Goal: Obtain resource: Download file/media

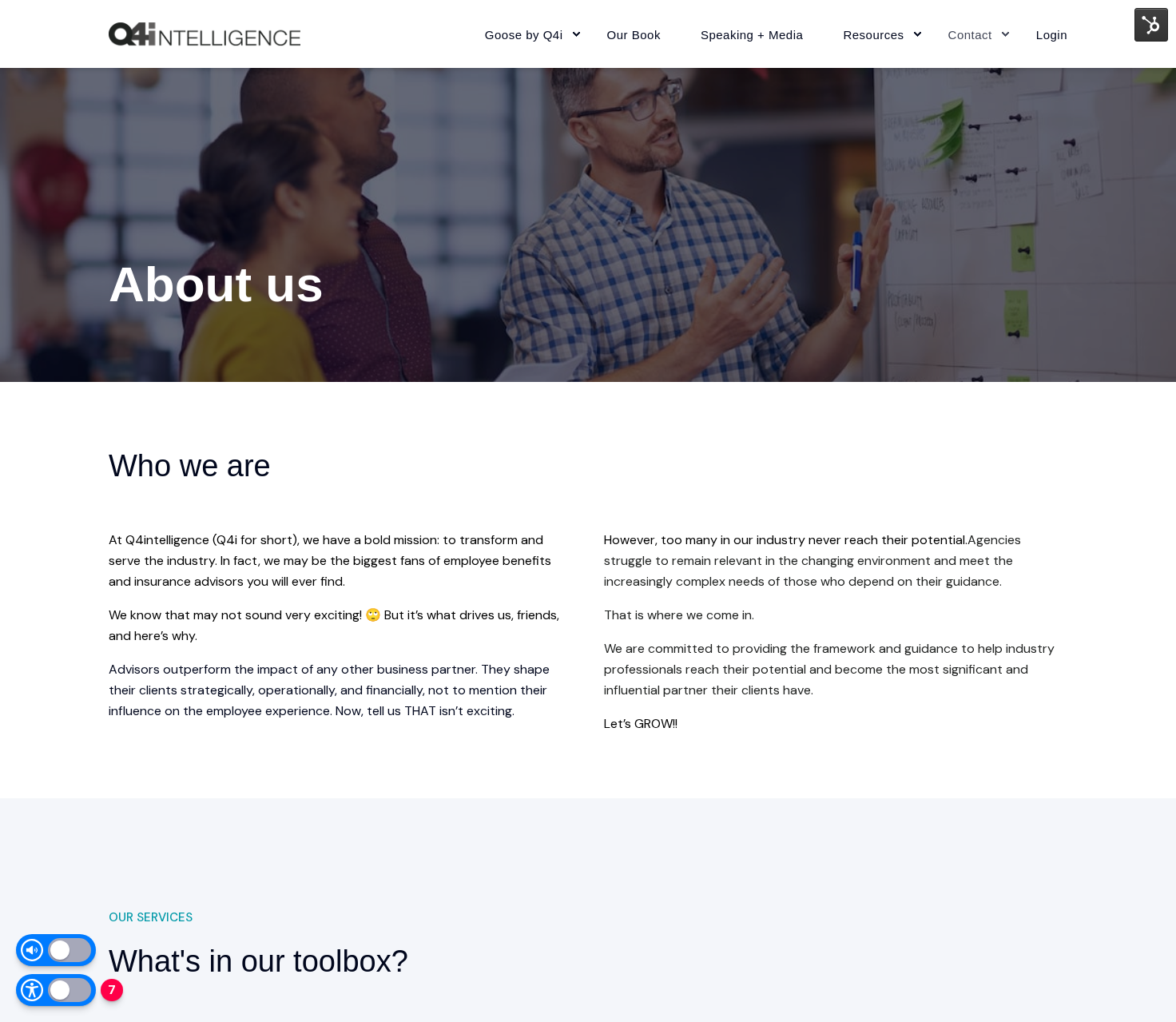
scroll to position [151, 0]
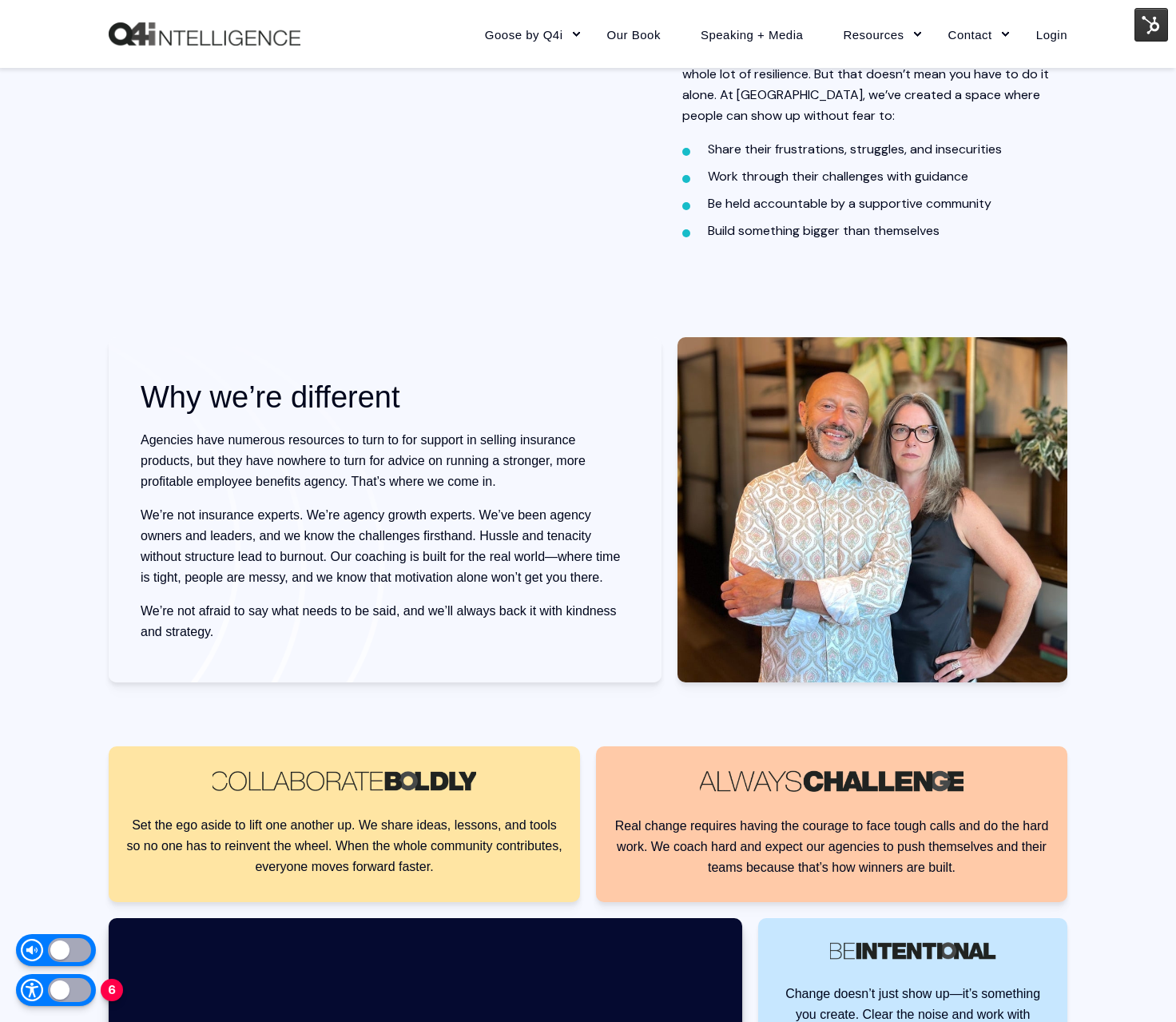
scroll to position [1054, 0]
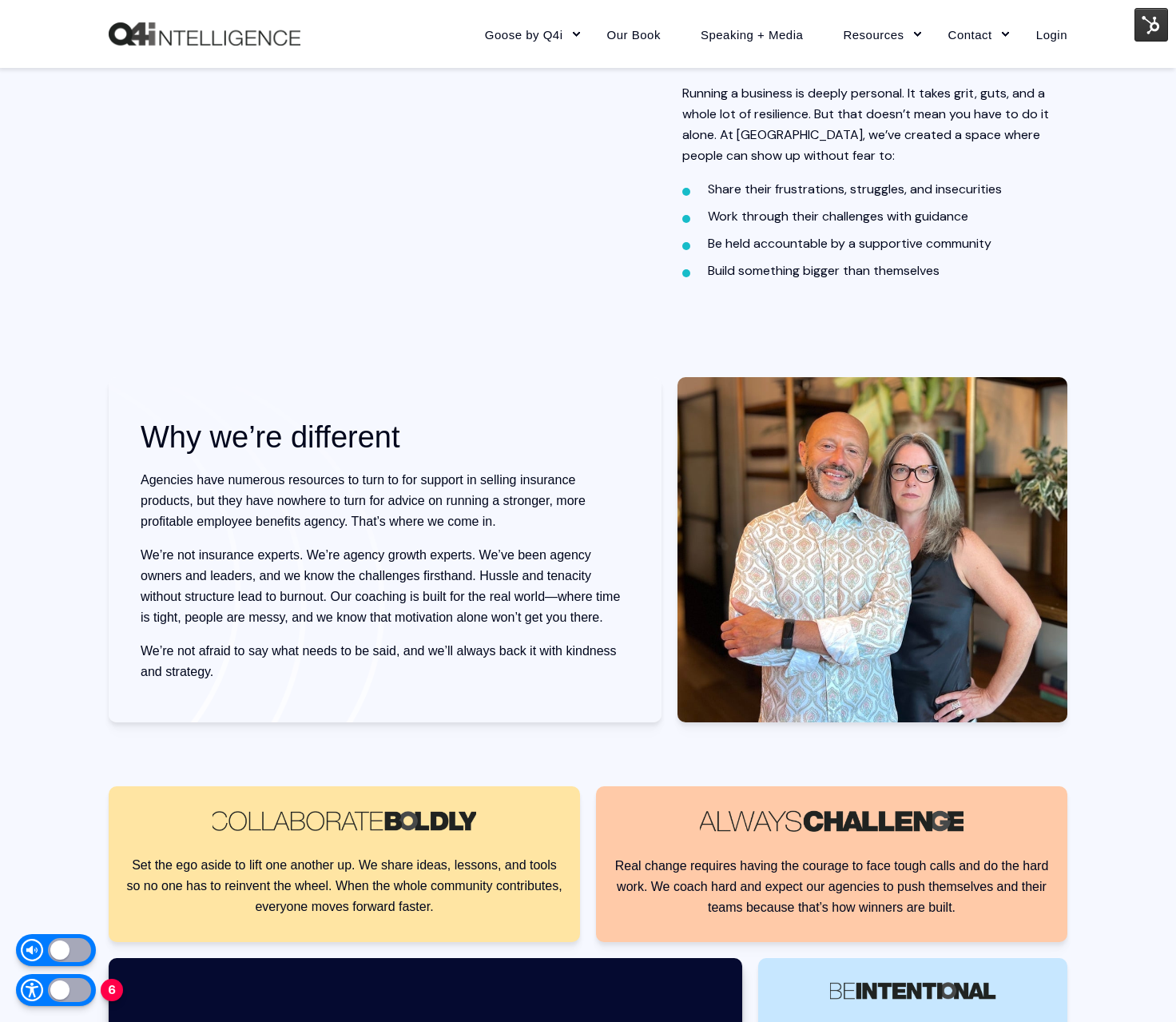
click at [451, 656] on p "We’re not afraid to say what needs to be said, and we’ll always back it with ki…" at bounding box center [385, 662] width 489 height 42
click at [1150, 19] on img at bounding box center [1152, 25] width 34 height 34
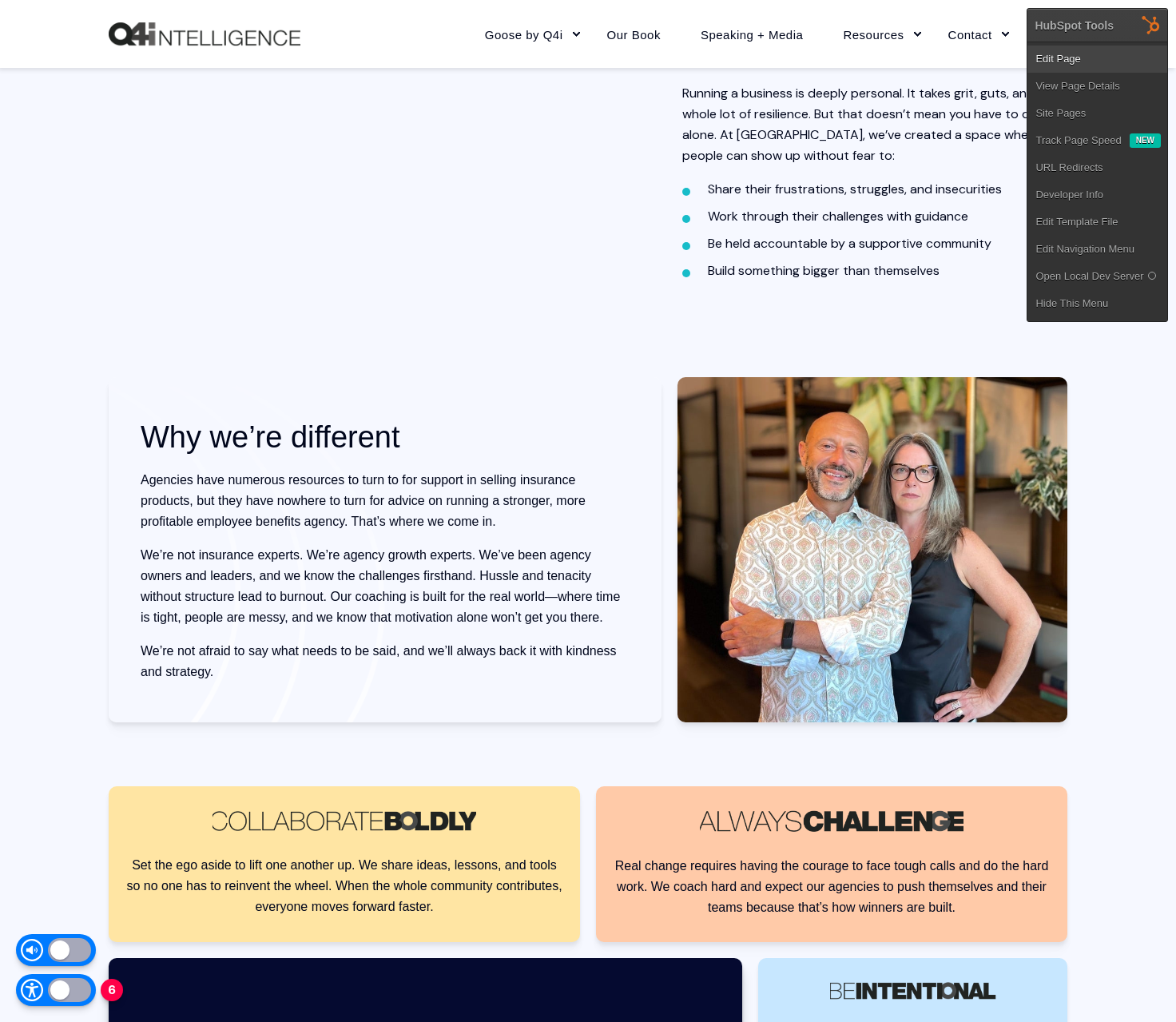
click at [1088, 68] on link "Edit Page" at bounding box center [1097, 60] width 140 height 27
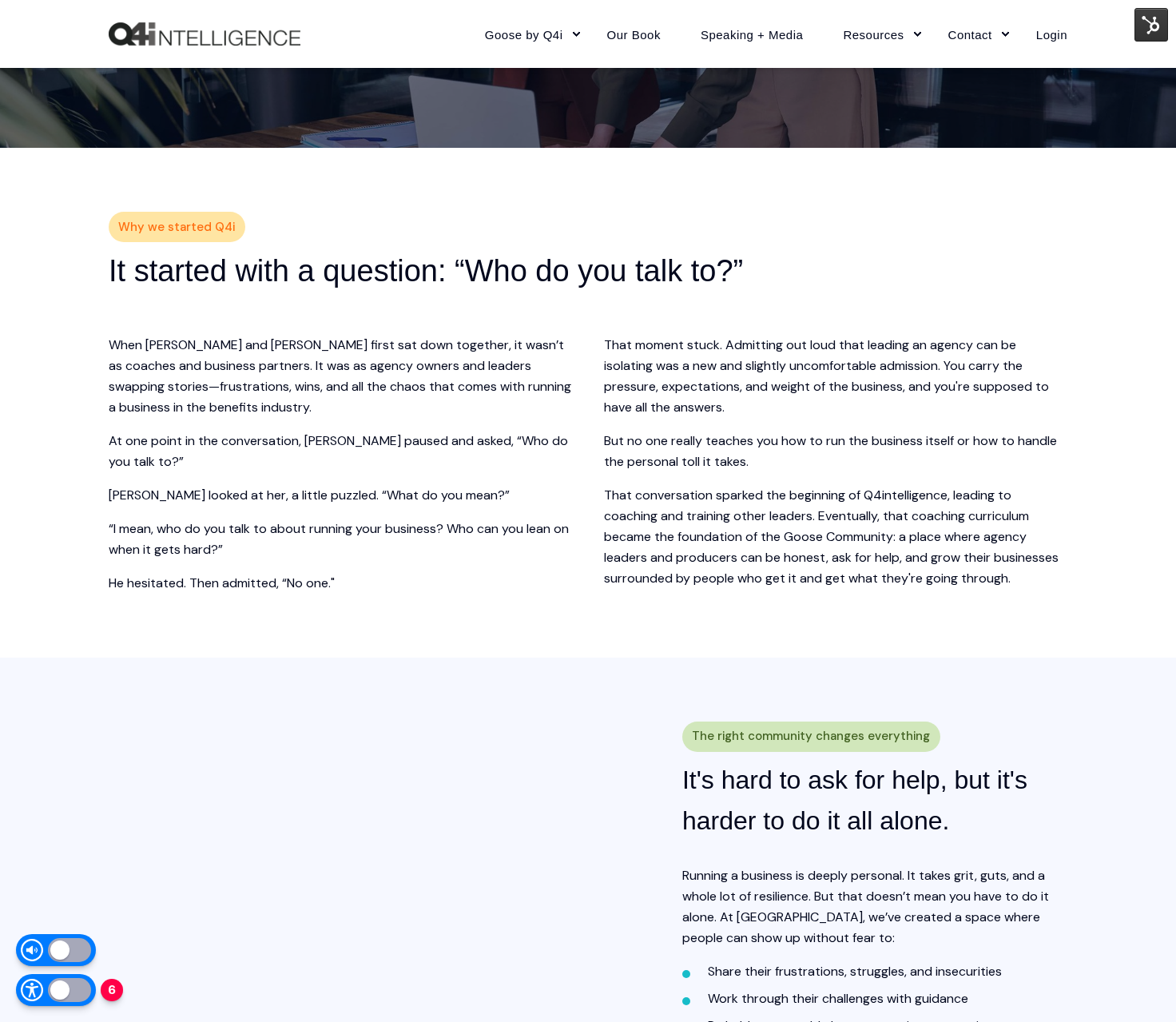
scroll to position [0, 0]
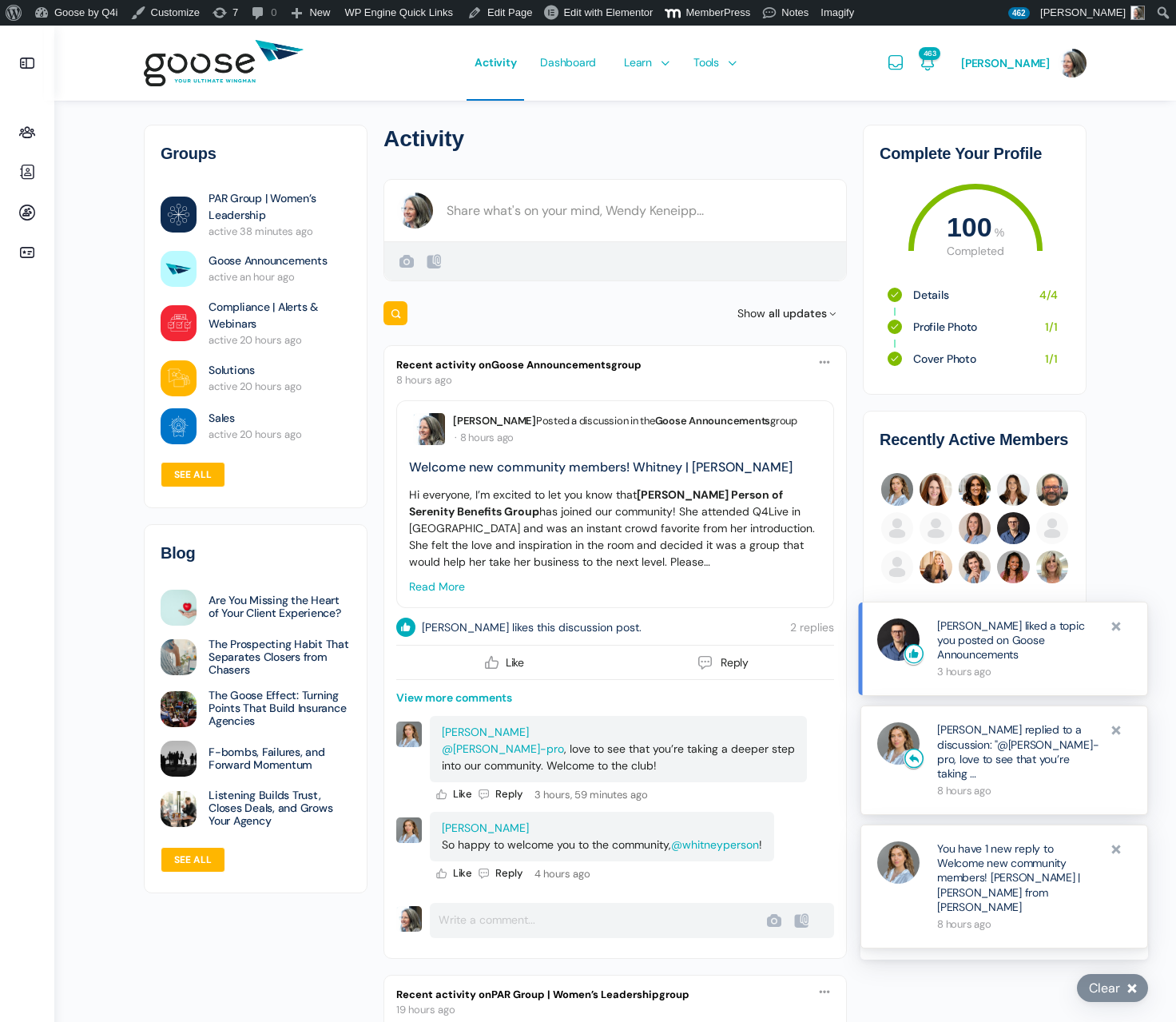
scroll to position [26, 0]
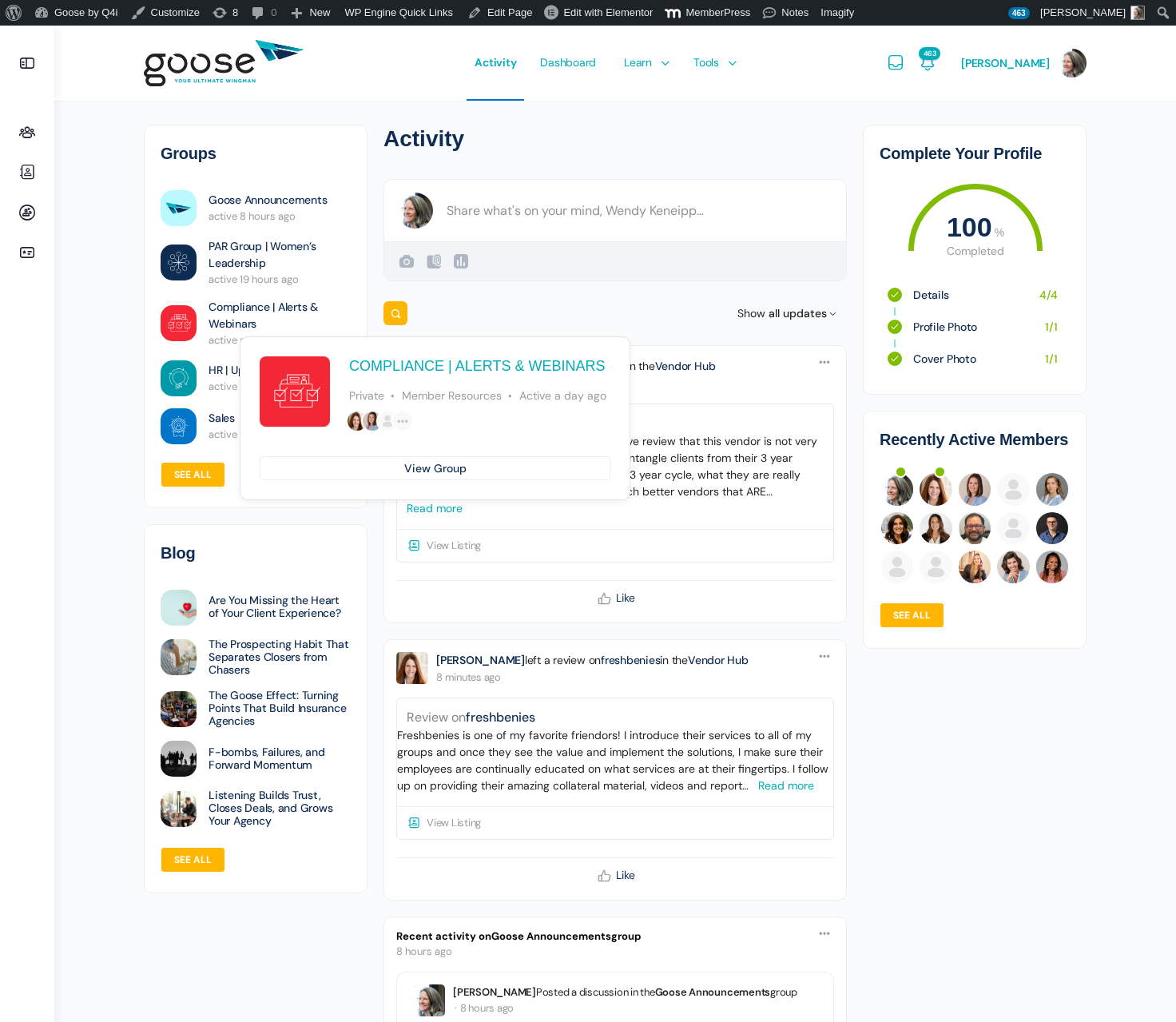
click at [235, 306] on link "Compliance | Alerts & Webinars" at bounding box center [279, 316] width 142 height 34
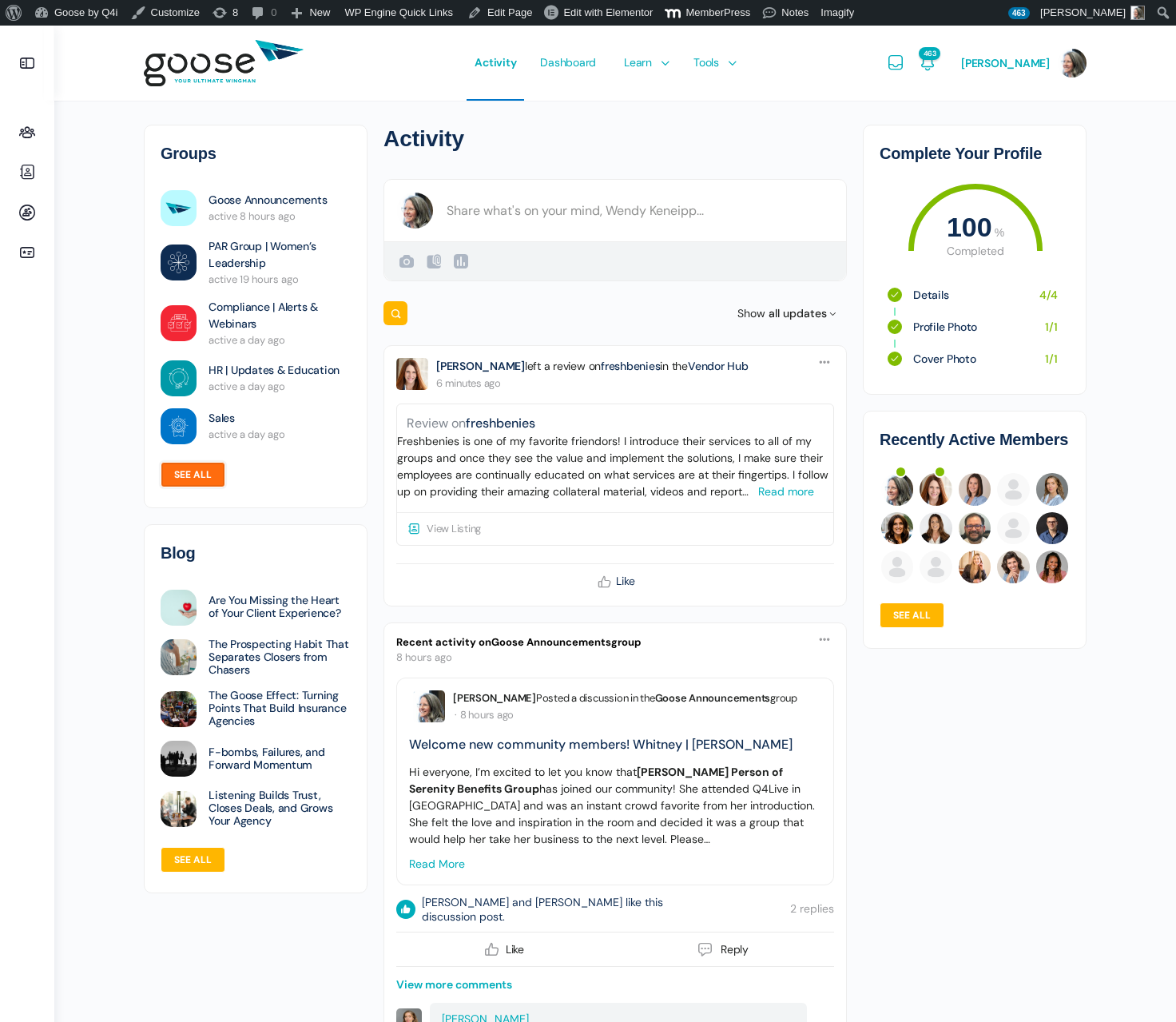
click at [192, 472] on link "See all" at bounding box center [193, 475] width 65 height 26
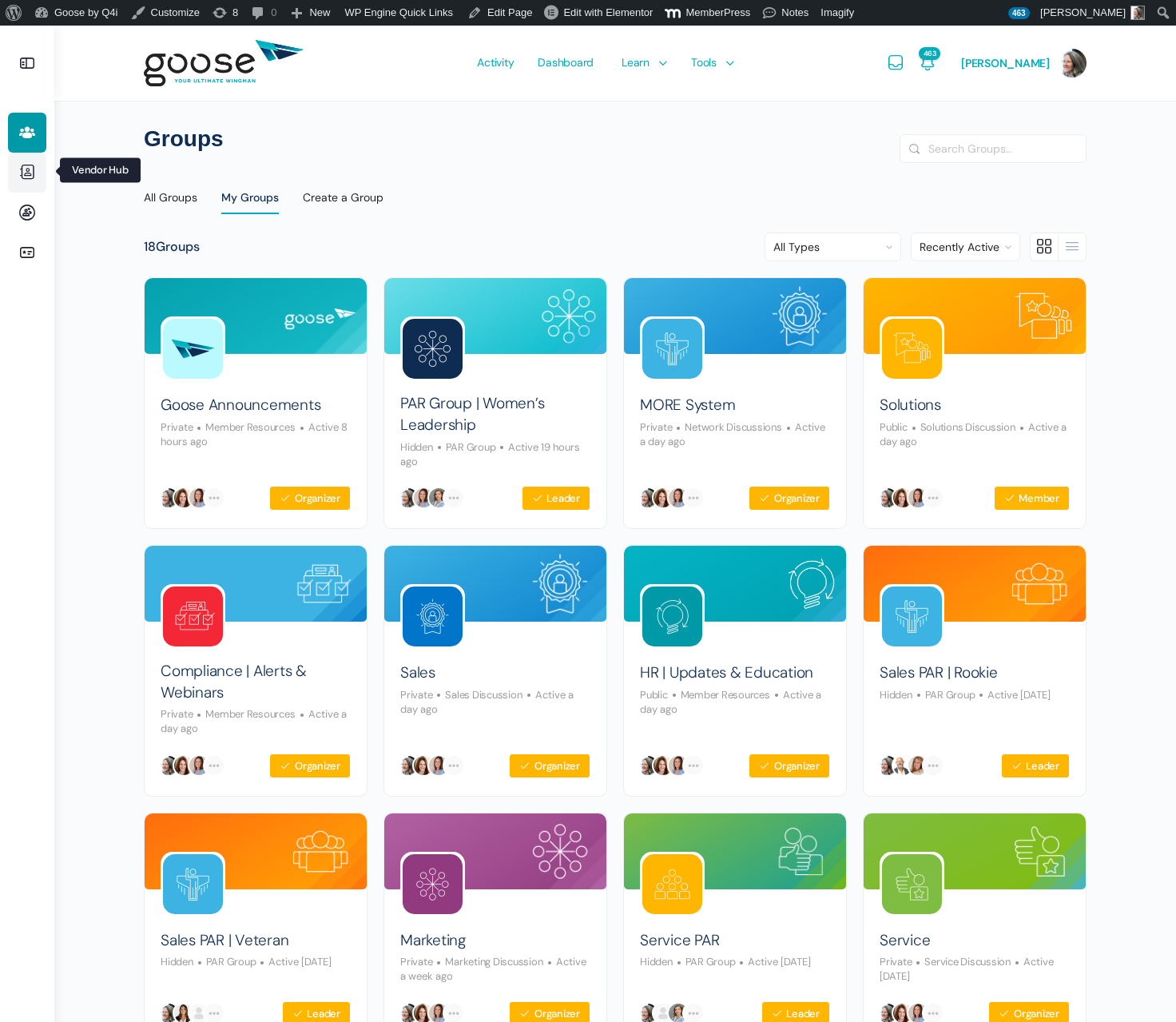
click at [29, 165] on icon at bounding box center [27, 173] width 39 height 19
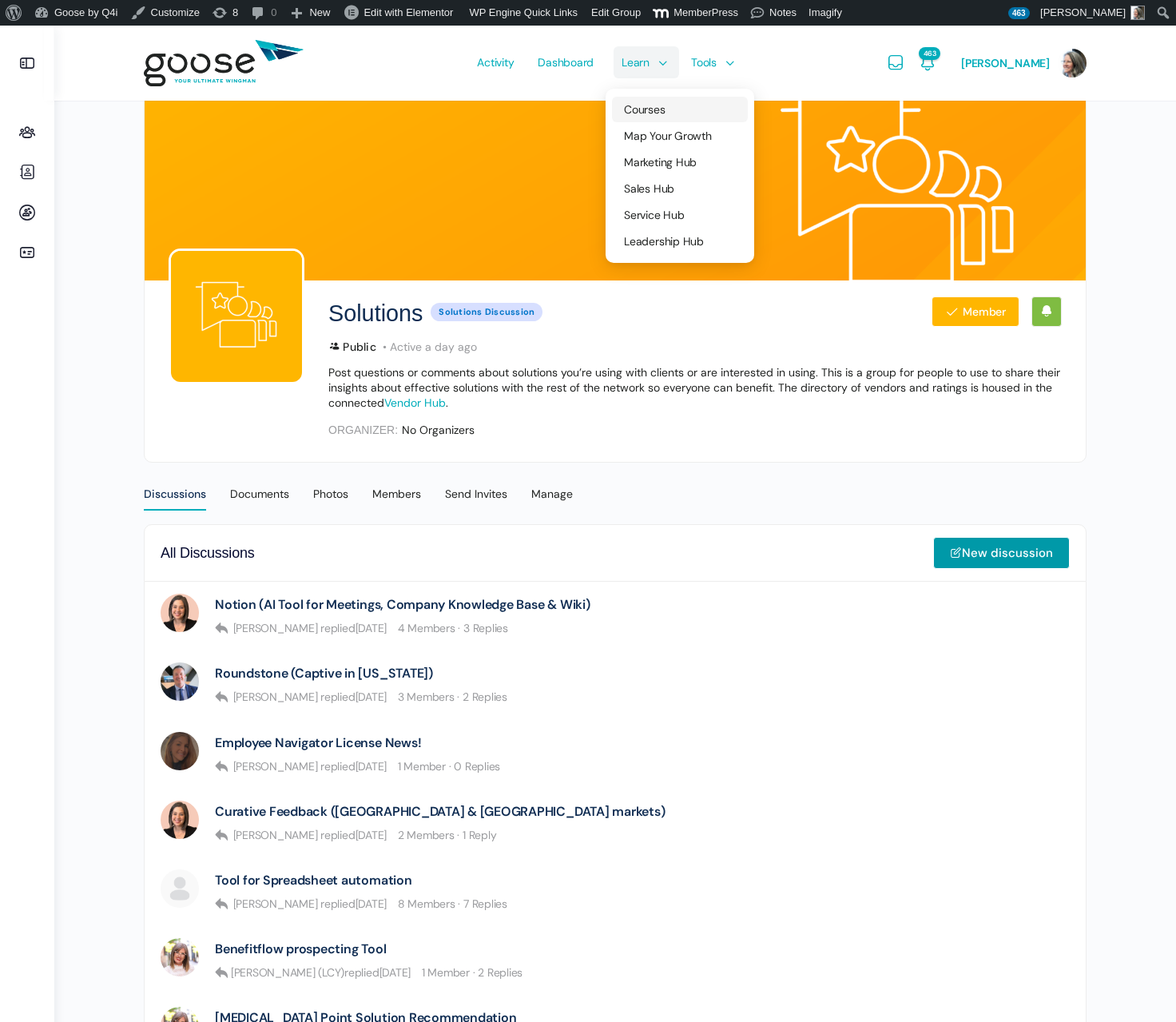
click at [642, 109] on span "Courses" at bounding box center [644, 109] width 41 height 14
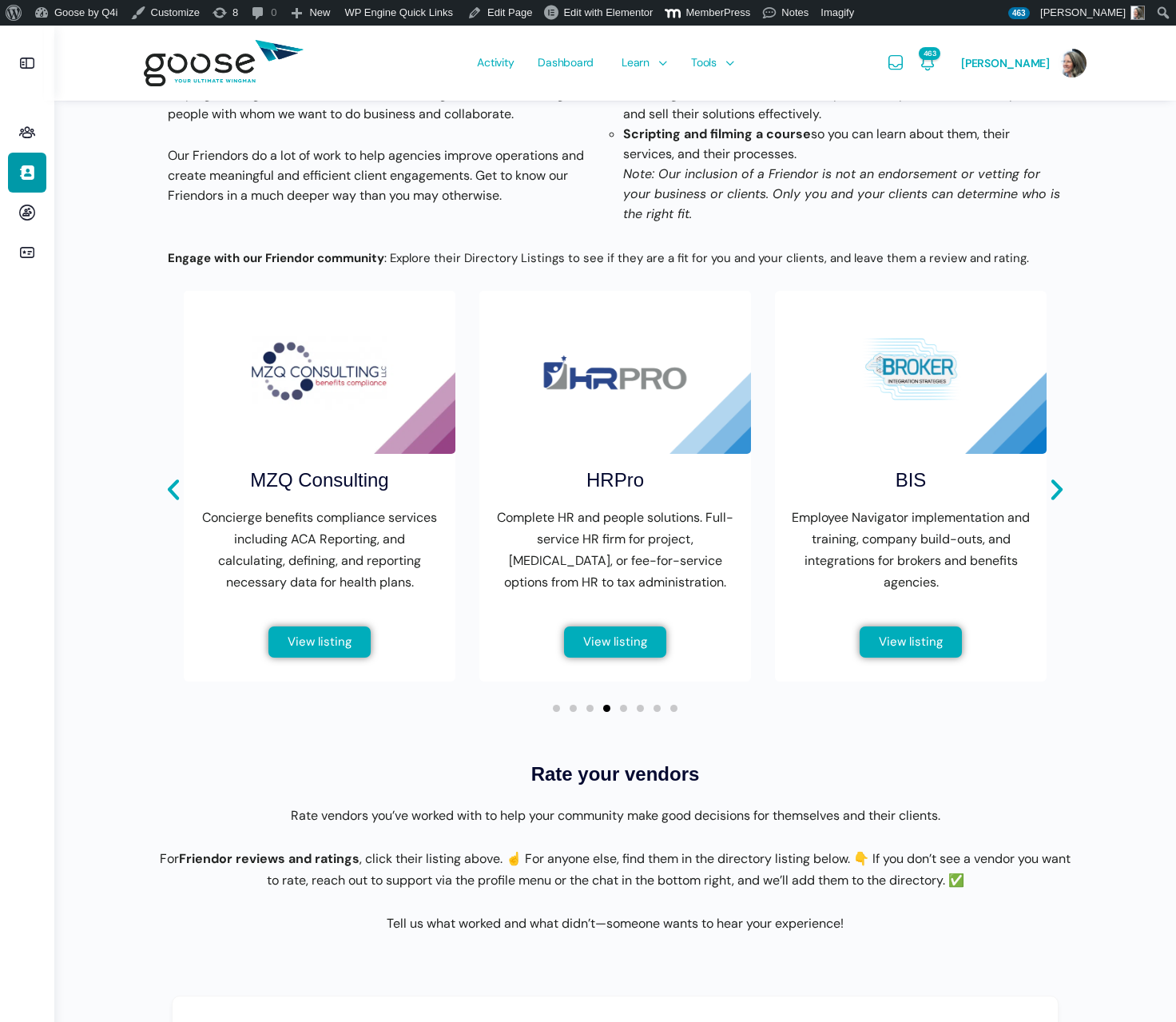
scroll to position [443, 0]
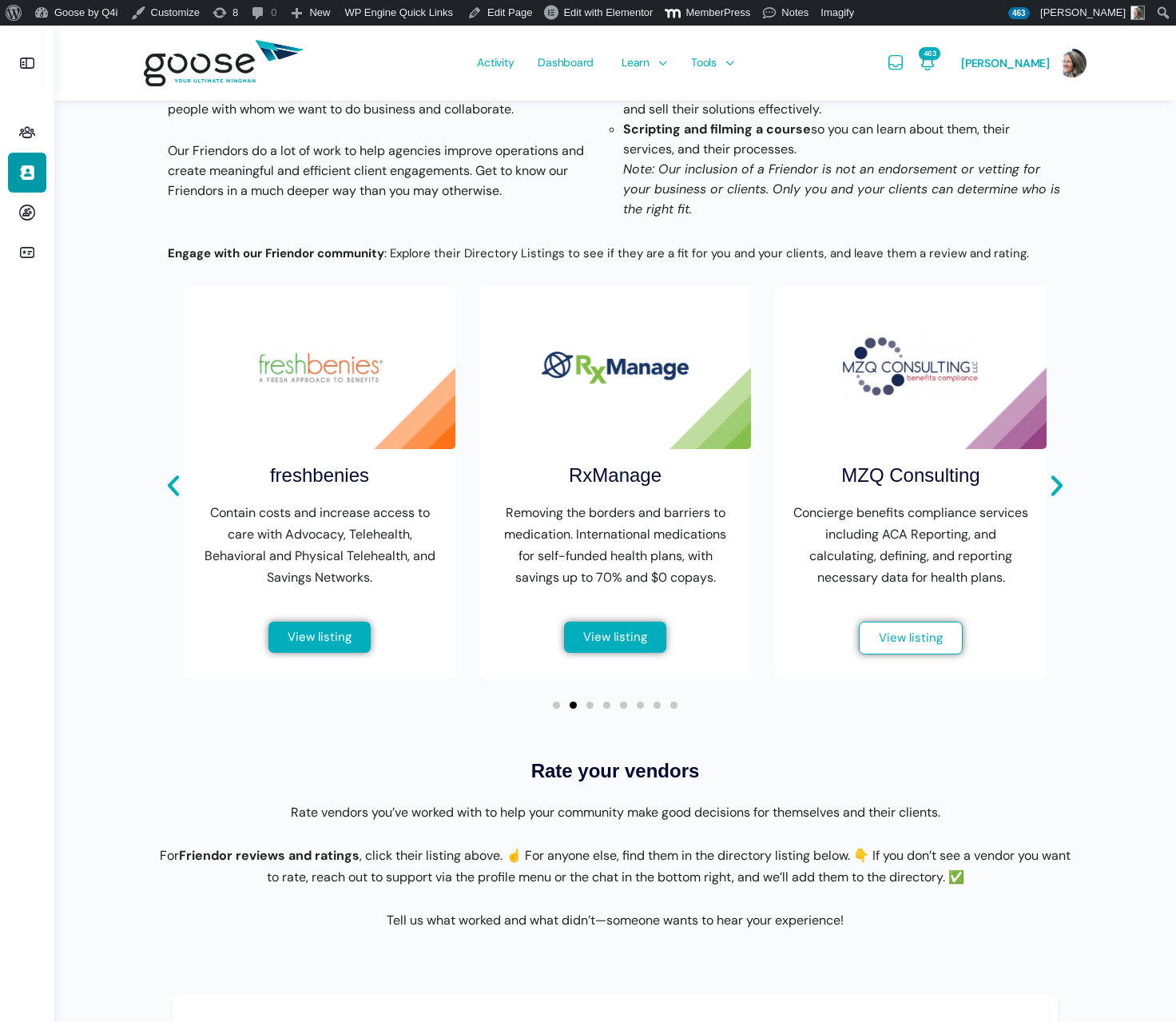
click at [928, 644] on span "View listing" at bounding box center [911, 638] width 64 height 12
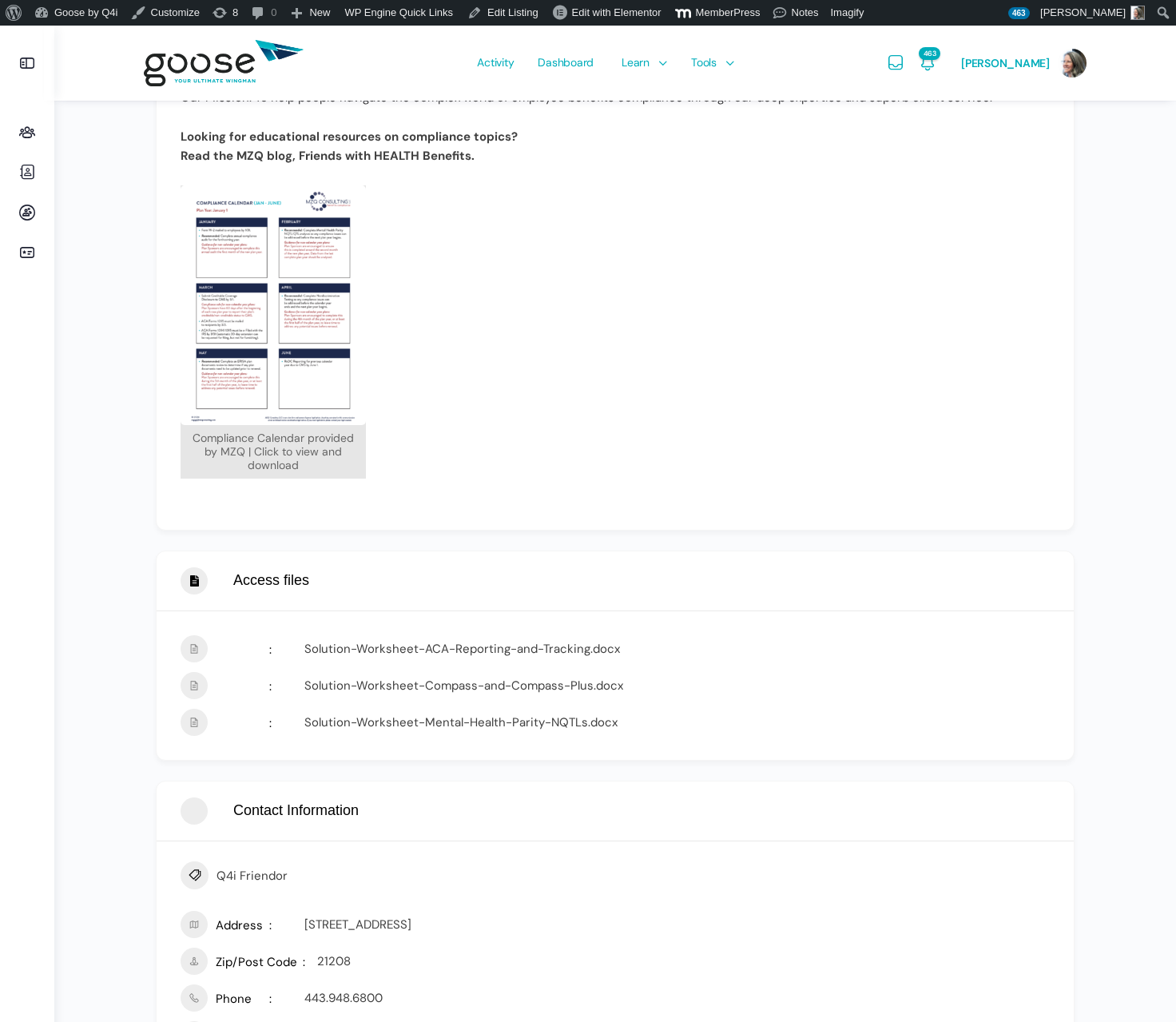
scroll to position [858, 0]
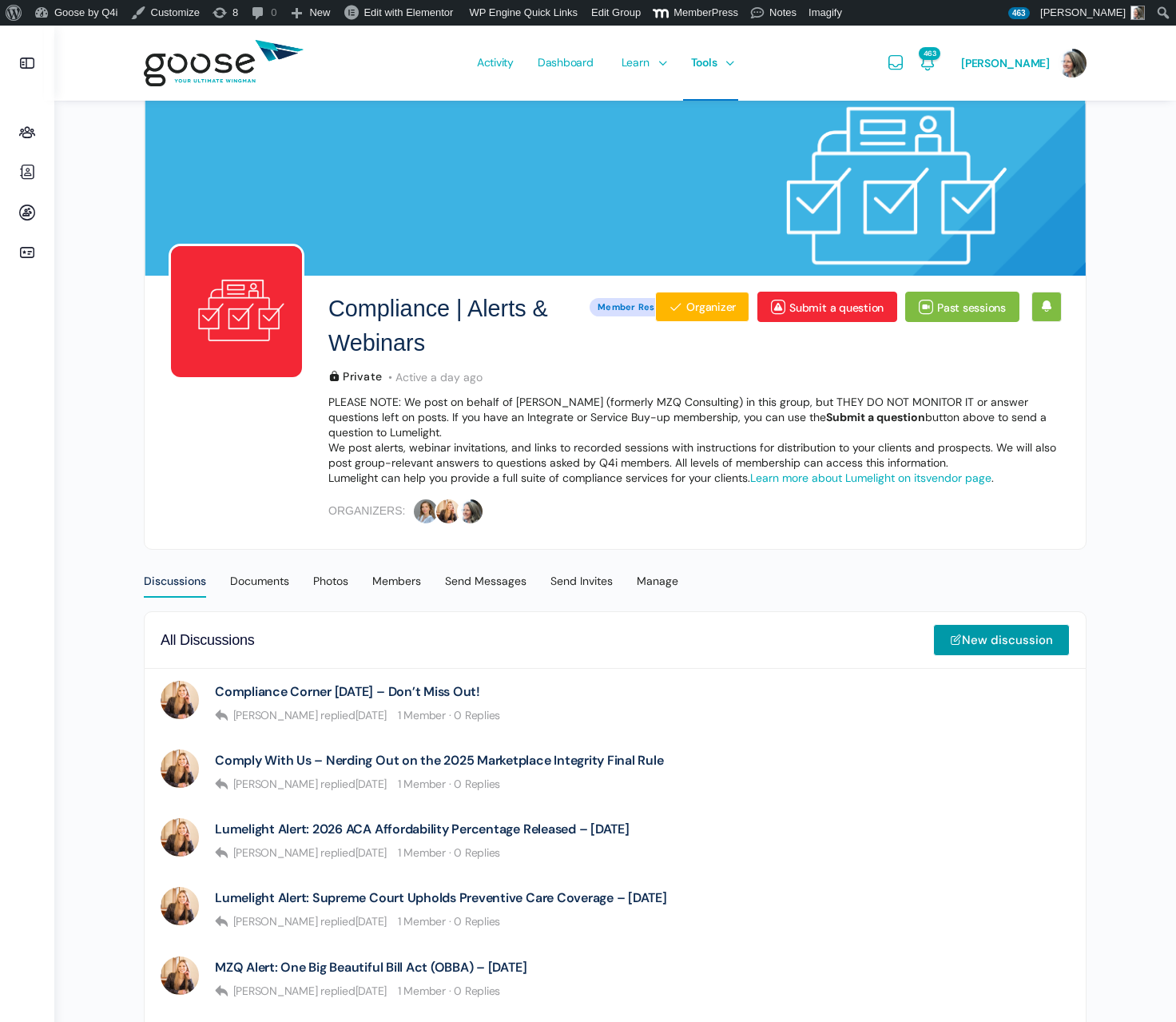
scroll to position [2, 0]
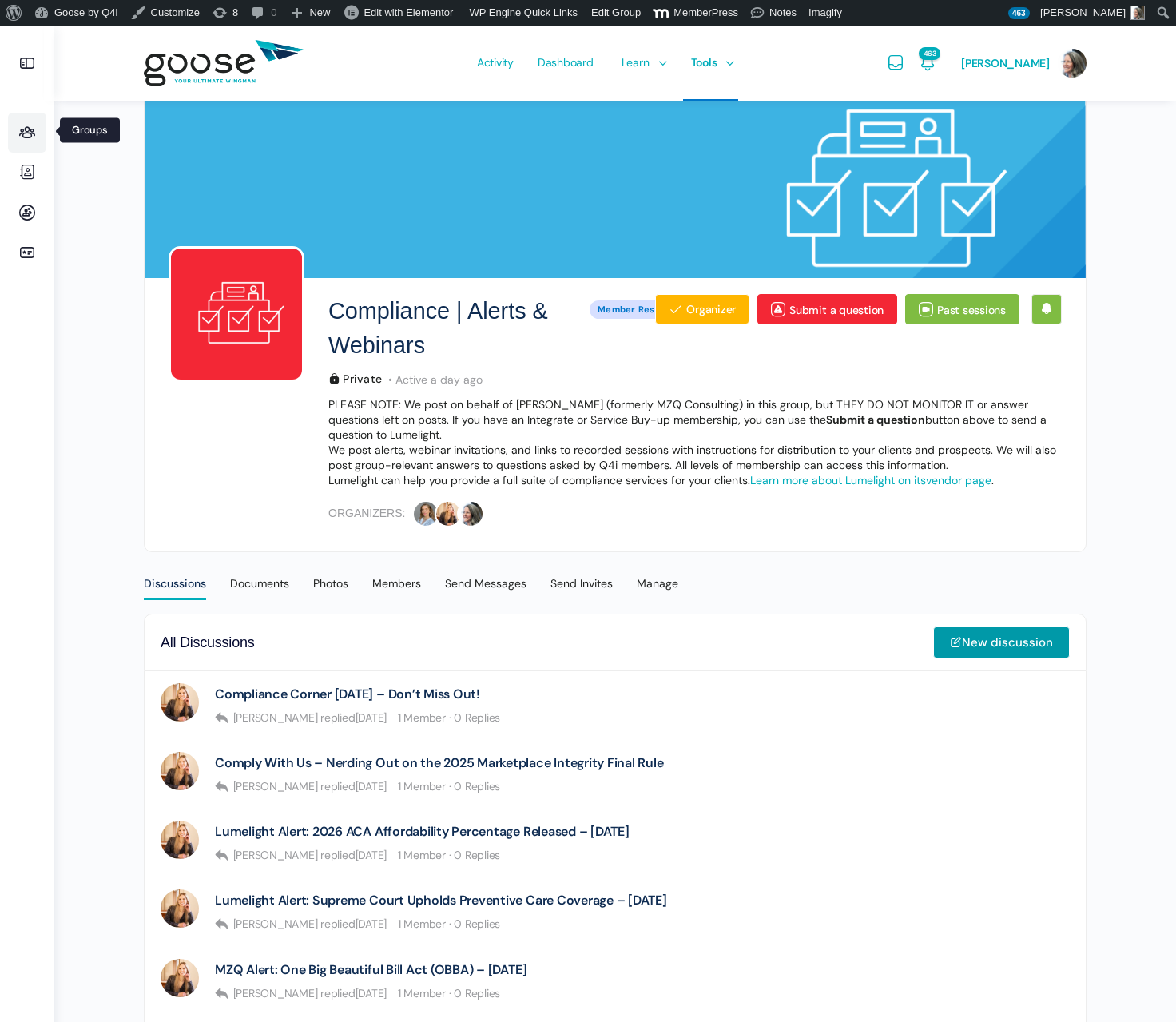
click at [21, 133] on icon at bounding box center [27, 133] width 39 height 19
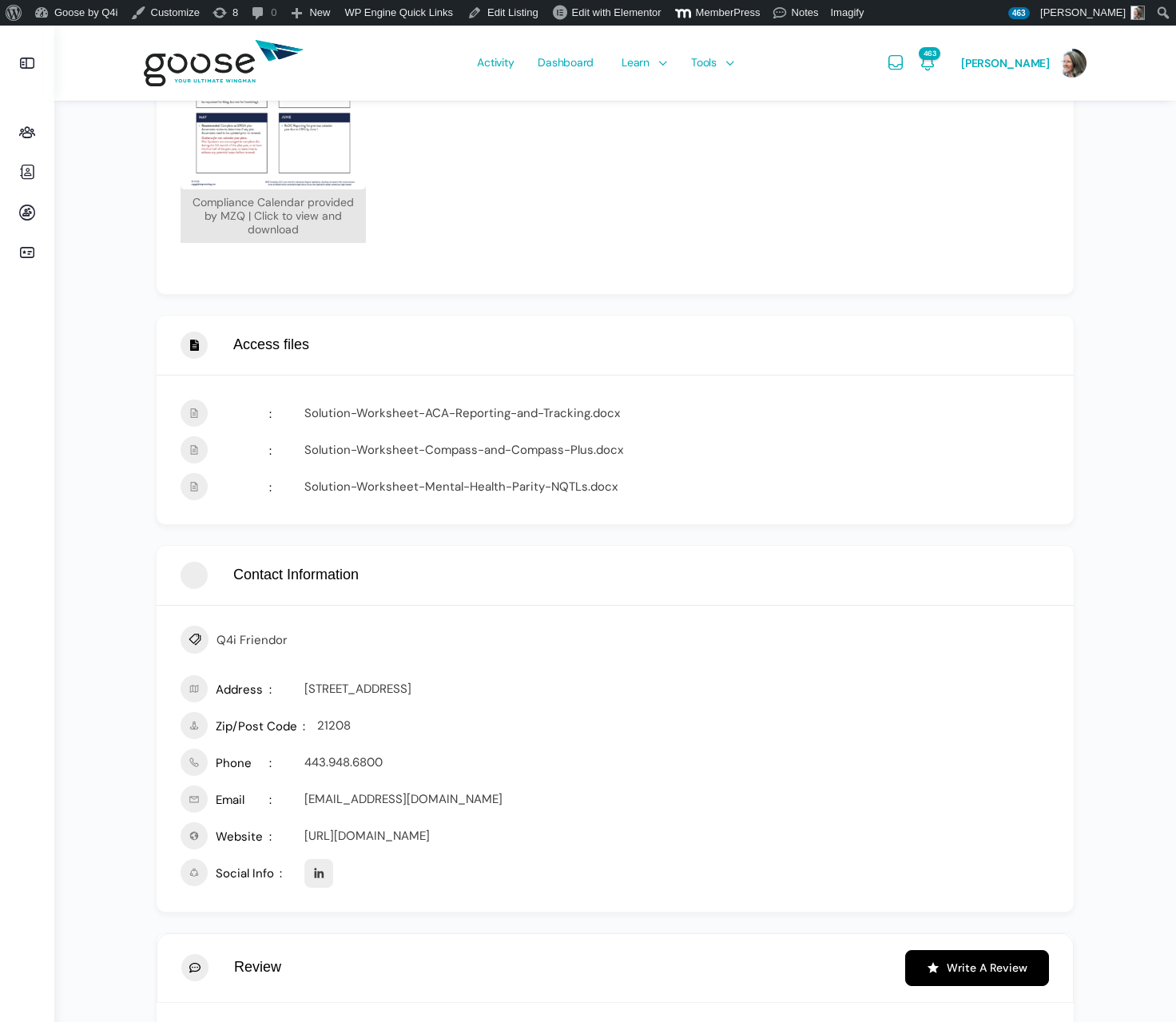
scroll to position [1081, 0]
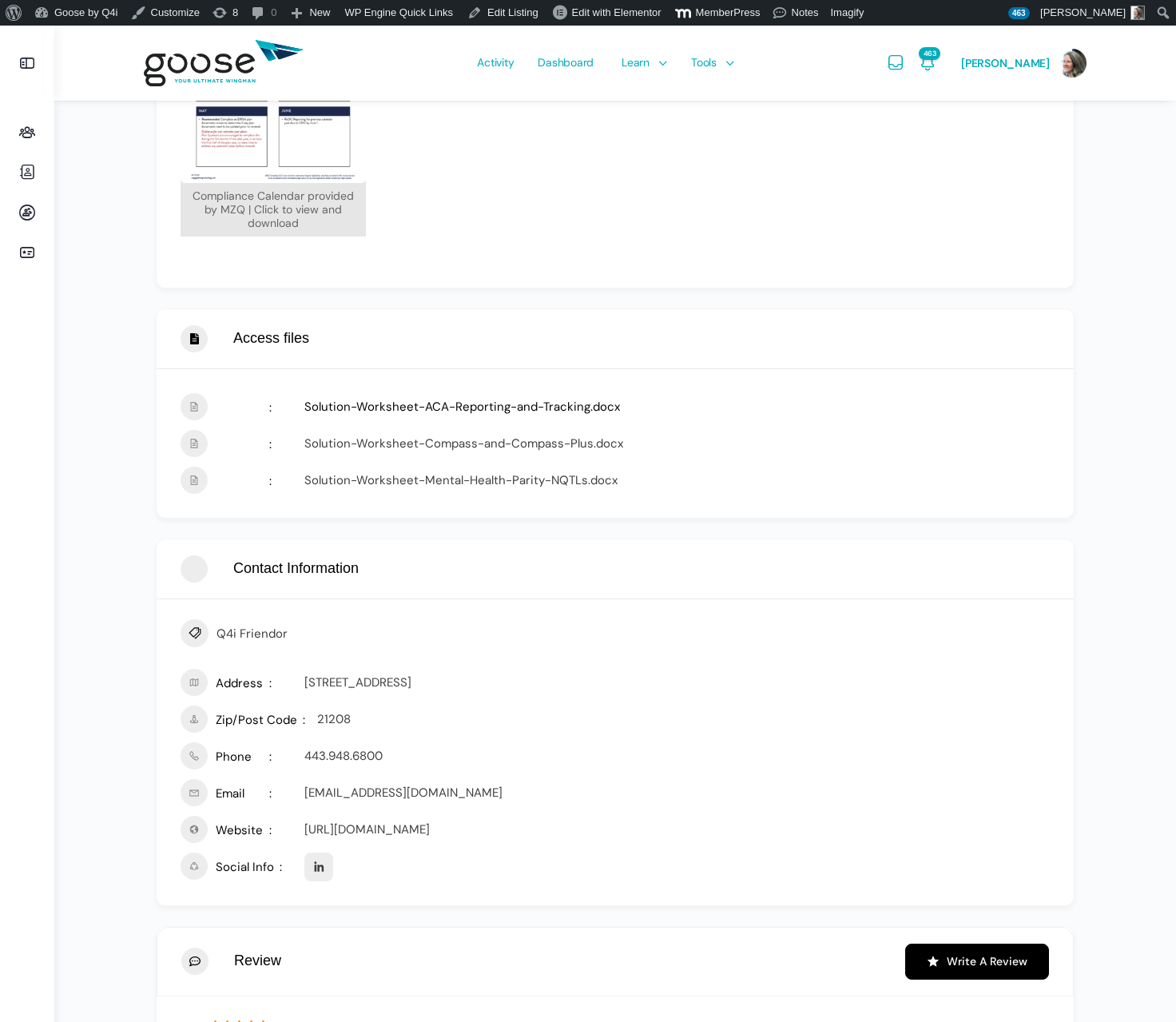
click at [461, 408] on link "Solution-Worksheet-ACA-Reporting-and-Tracking.docx" at bounding box center [462, 407] width 316 height 16
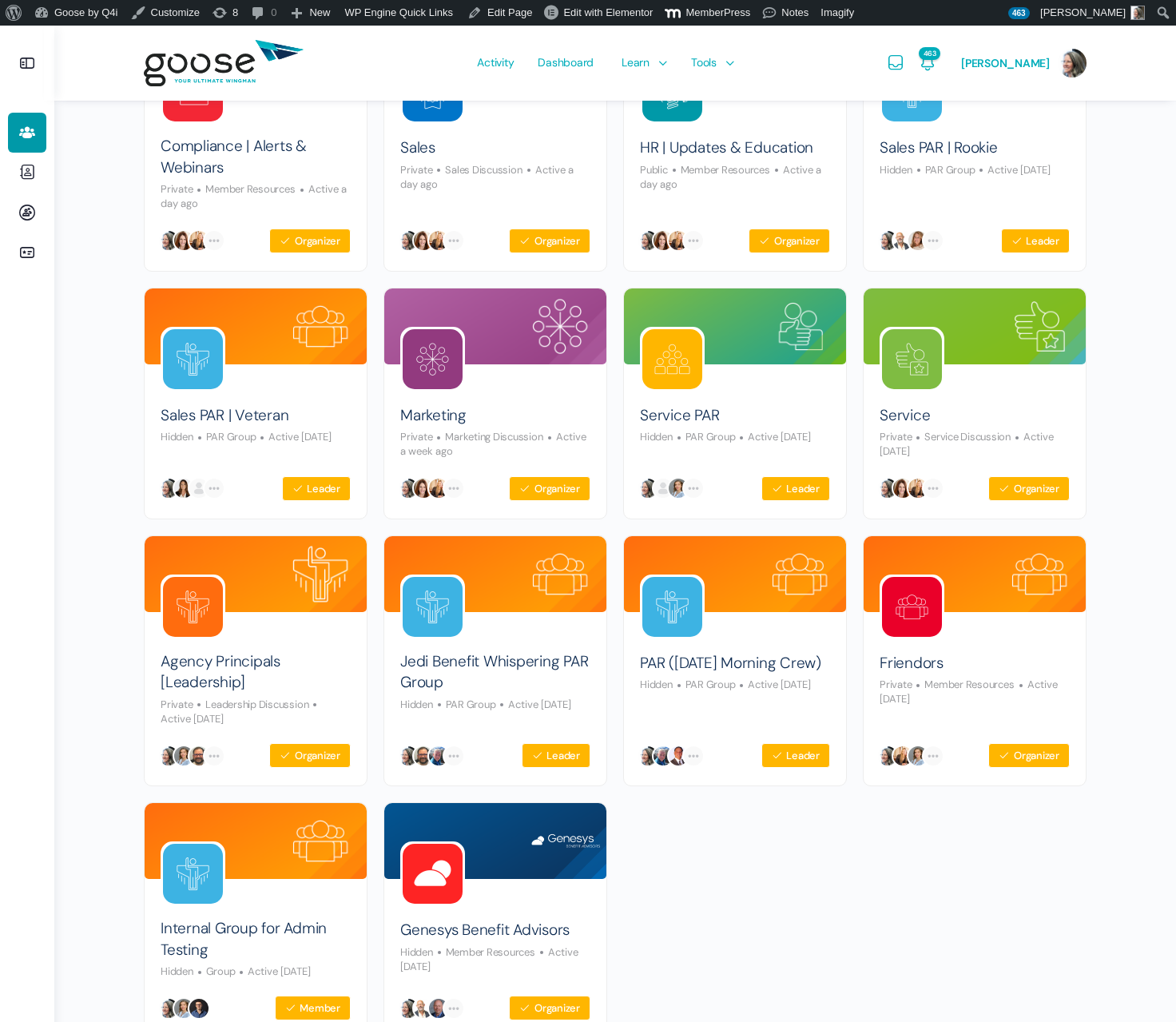
scroll to position [533, 0]
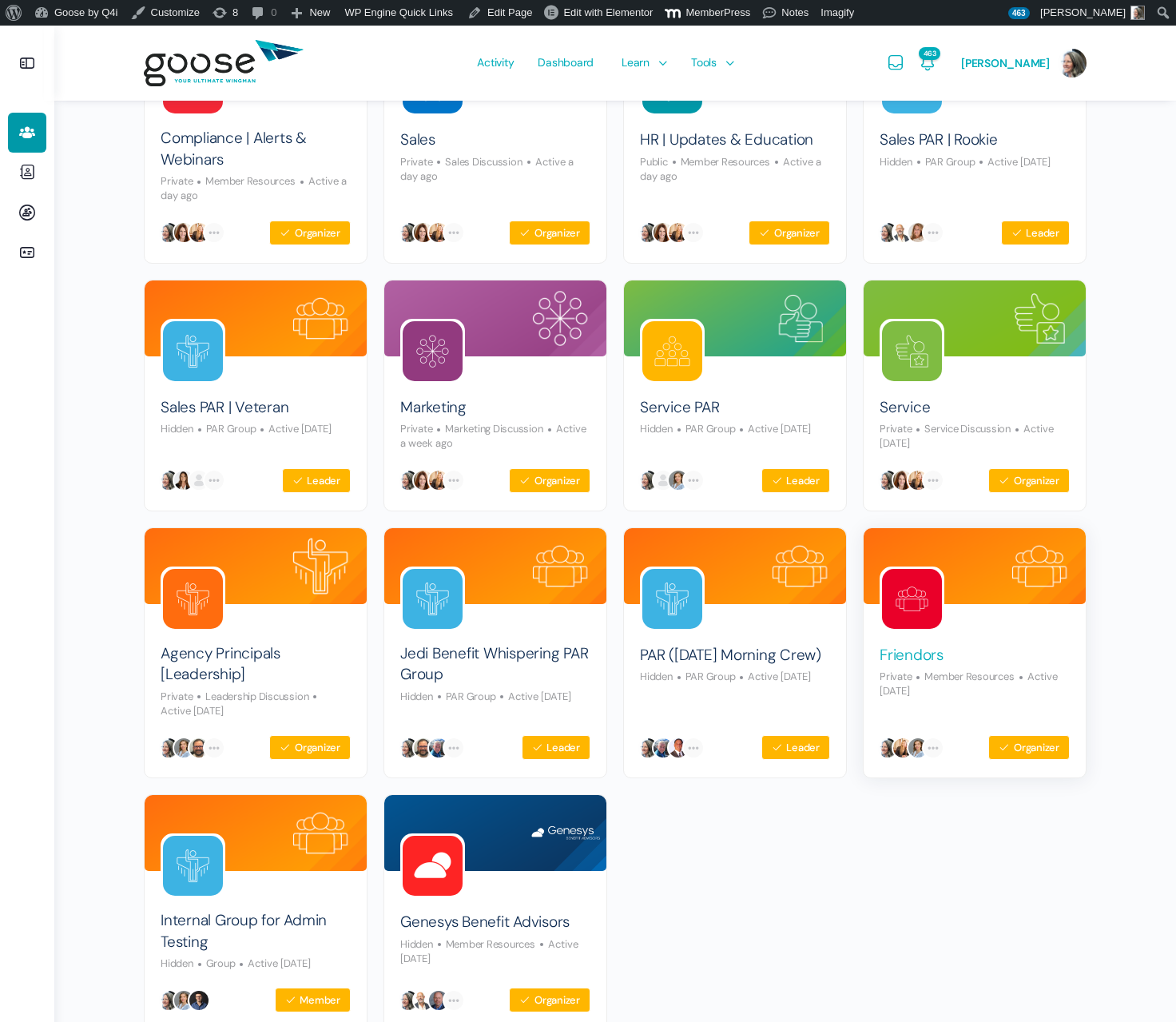
click at [912, 647] on link "Friendors" at bounding box center [912, 655] width 64 height 22
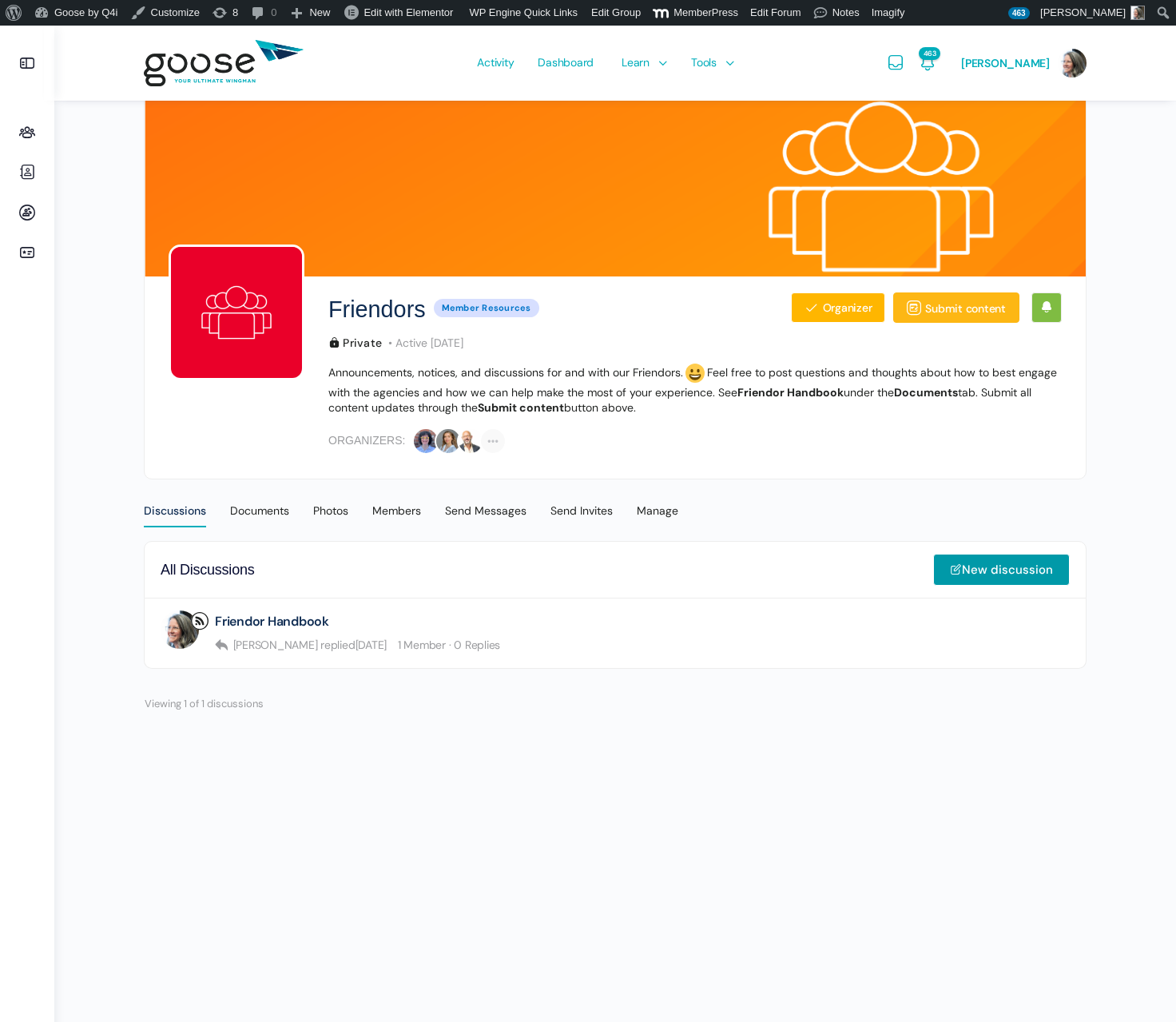
scroll to position [6, 0]
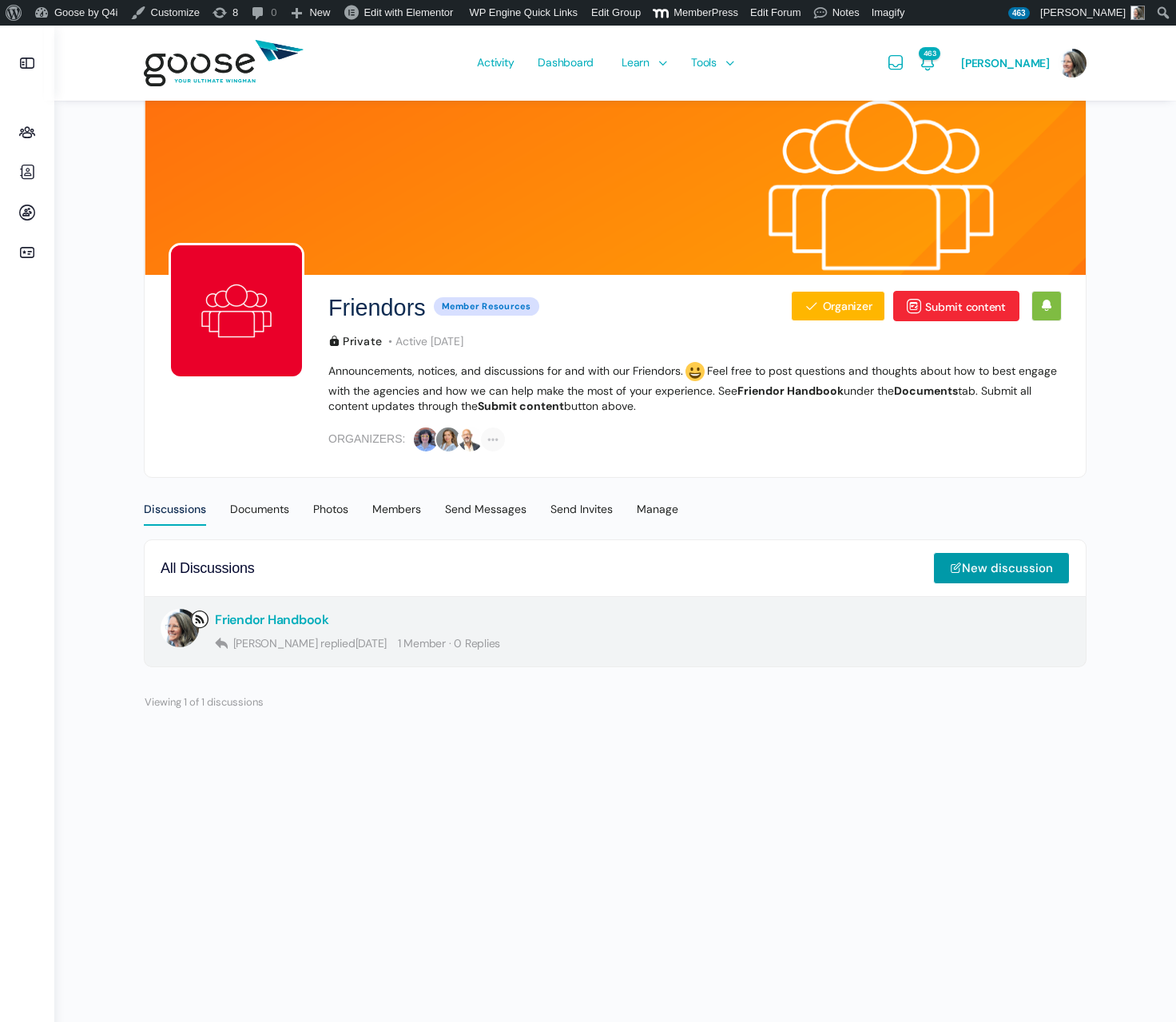
click at [265, 617] on link "Friendor Handbook" at bounding box center [272, 619] width 114 height 15
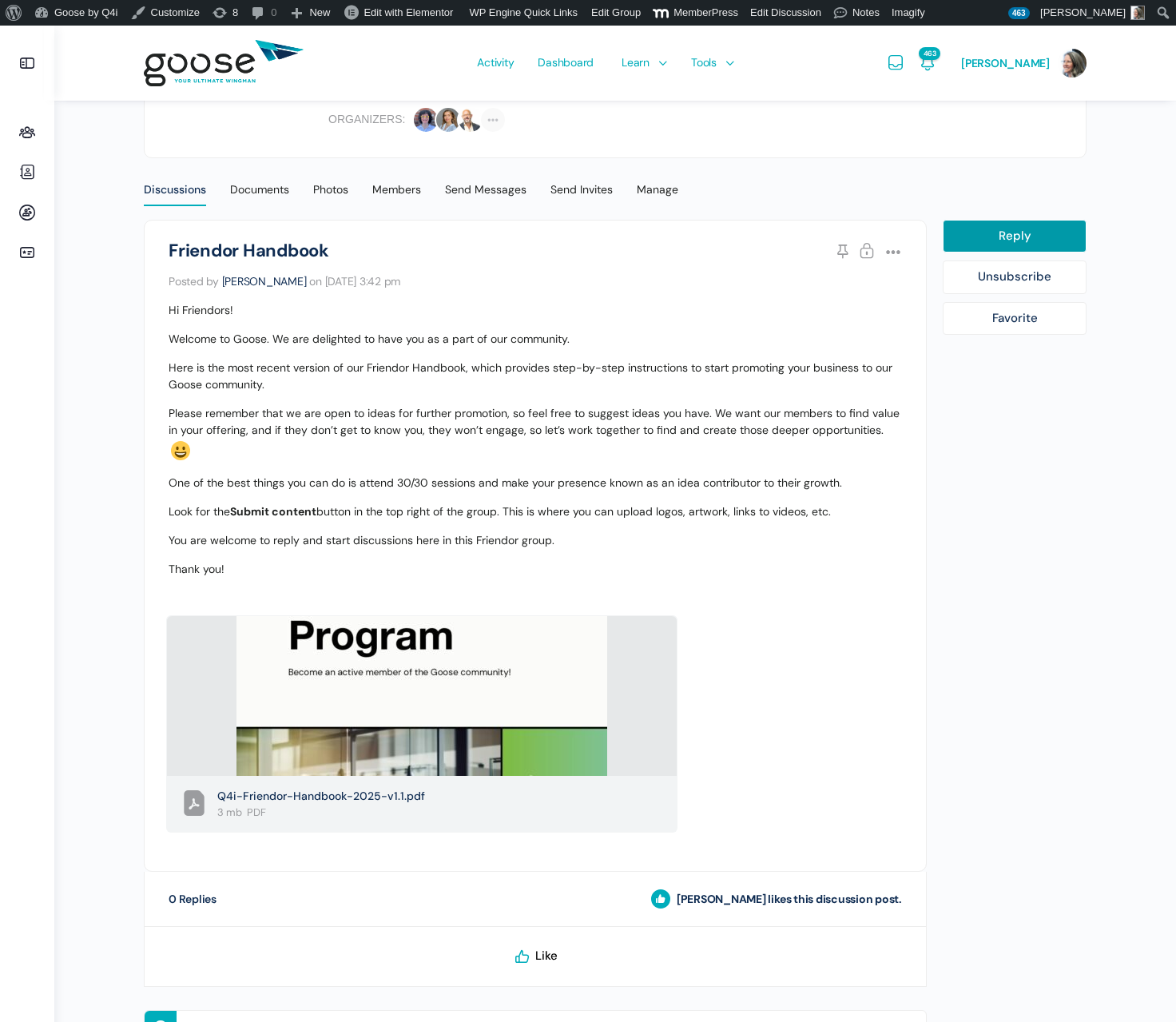
scroll to position [347, 0]
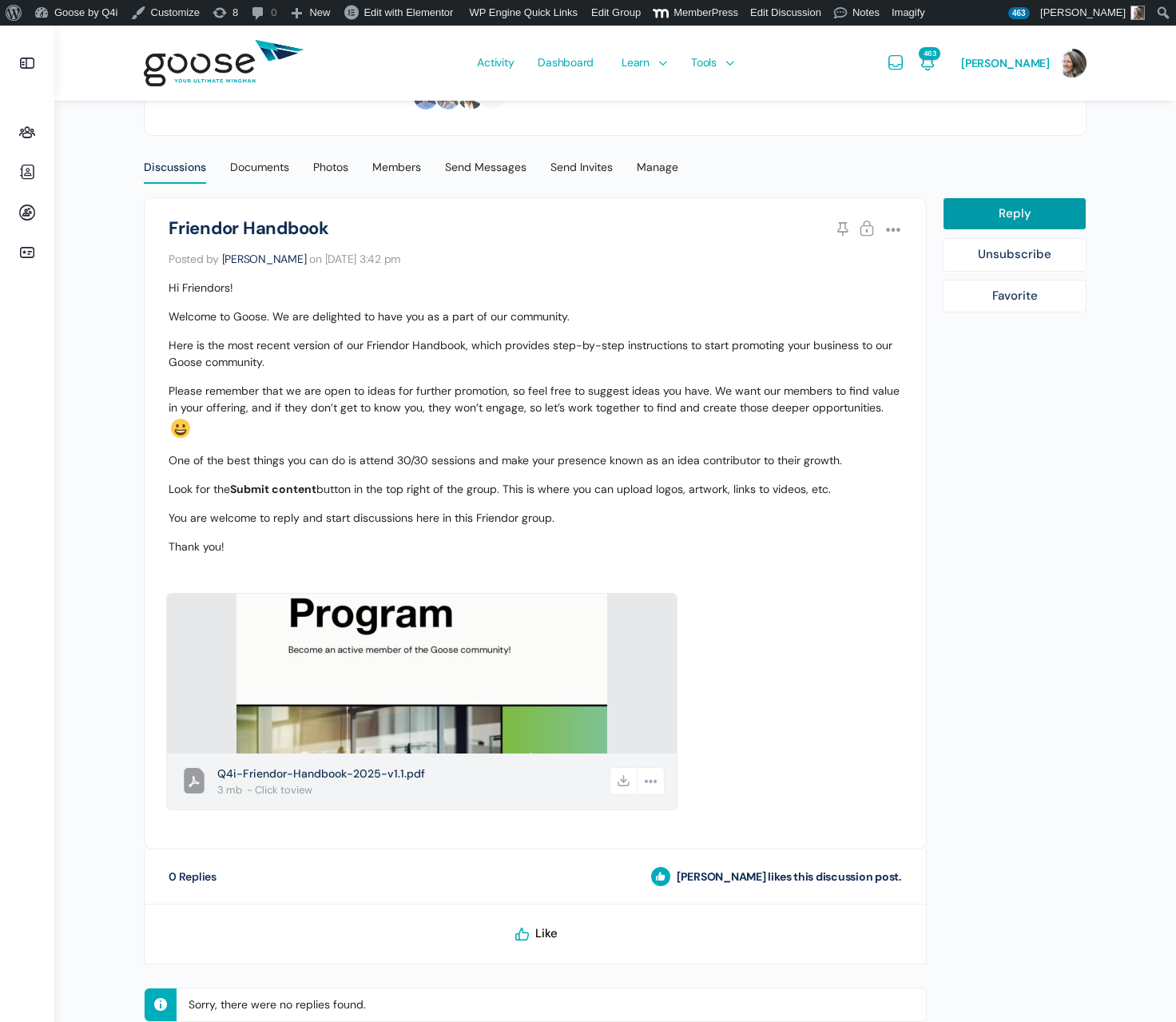
click at [387, 775] on span "Q4i-Friendor-Handbook-2025-v1.1.pdf" at bounding box center [412, 774] width 390 height 17
